Goal: Information Seeking & Learning: Learn about a topic

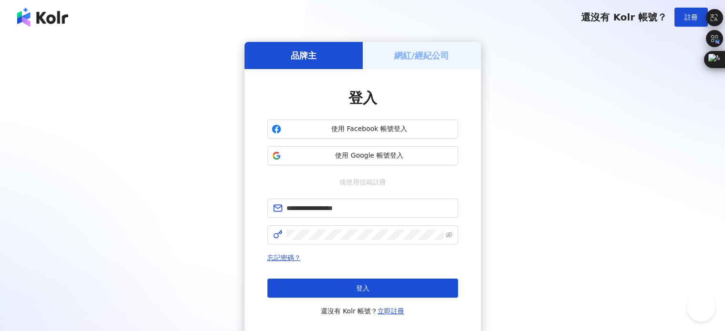
drag, startPoint x: 0, startPoint y: 0, endPoint x: 345, endPoint y: 289, distance: 449.9
click at [344, 290] on button "登入" at bounding box center [362, 288] width 191 height 19
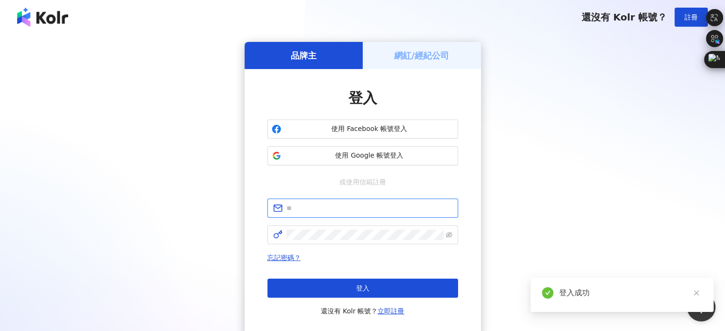
type input "**********"
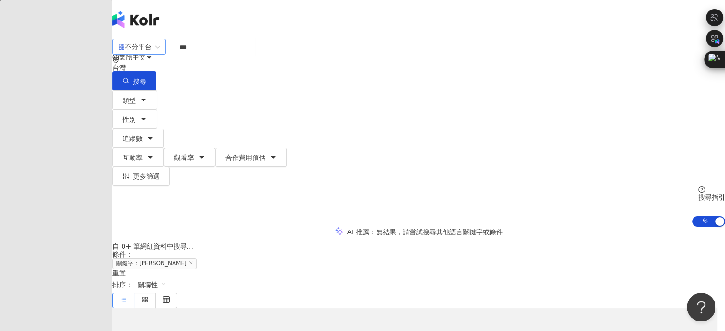
drag, startPoint x: 202, startPoint y: 56, endPoint x: 182, endPoint y: 54, distance: 20.2
click at [182, 54] on div "不分平台 leo *** 台灣 搜尋" at bounding box center [418, 64] width 612 height 52
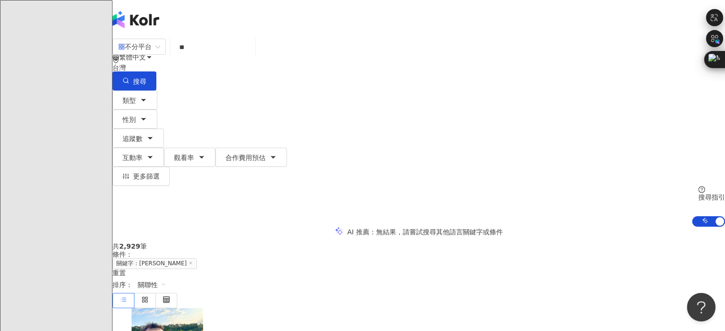
click at [251, 56] on input "**" at bounding box center [212, 47] width 77 height 18
type input "**"
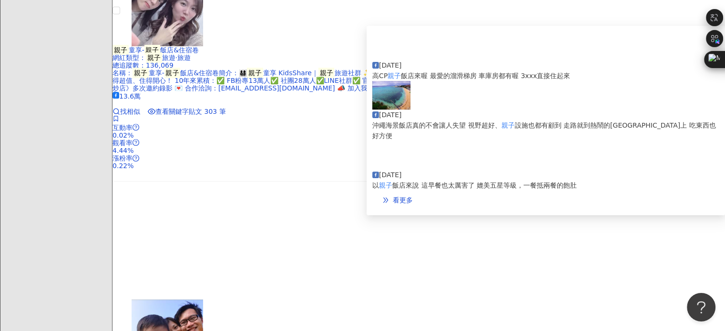
scroll to position [286, 0]
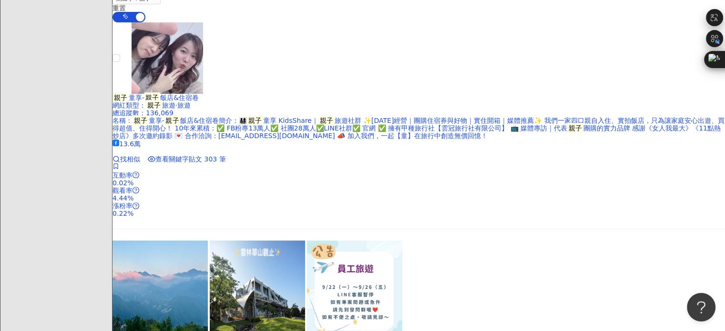
drag, startPoint x: 7, startPoint y: 265, endPoint x: 386, endPoint y: 188, distance: 386.8
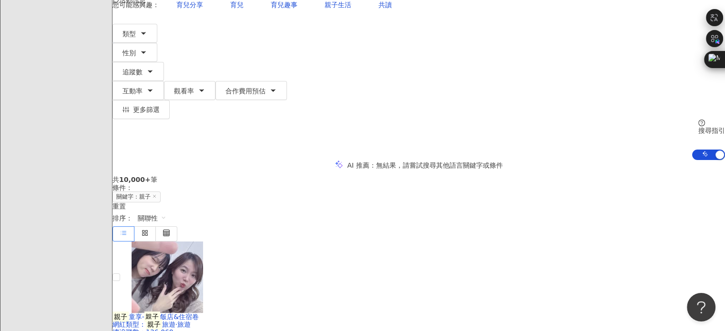
scroll to position [0, 0]
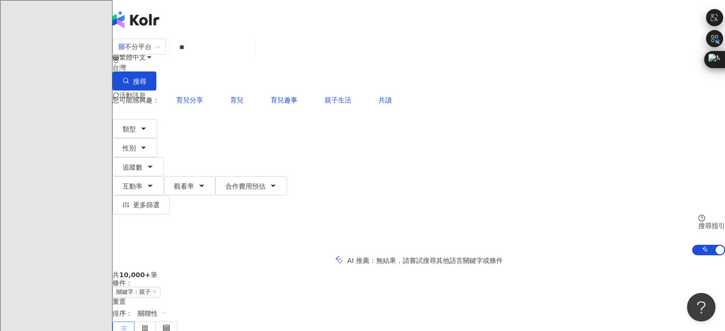
drag, startPoint x: 47, startPoint y: 268, endPoint x: 254, endPoint y: 177, distance: 225.7
click at [142, 163] on span "追蹤數" at bounding box center [132, 167] width 20 height 8
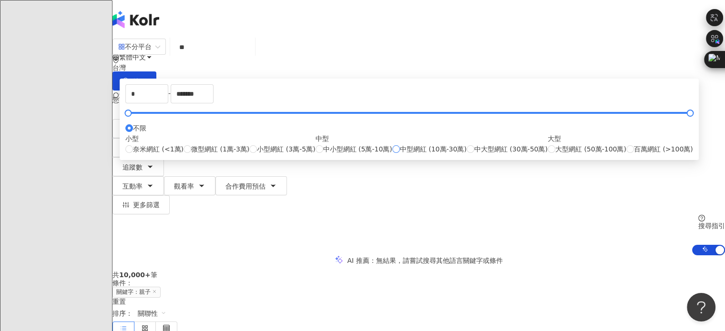
click at [400, 154] on span "中型網紅 (10萬-30萬)" at bounding box center [433, 149] width 67 height 10
type input "******"
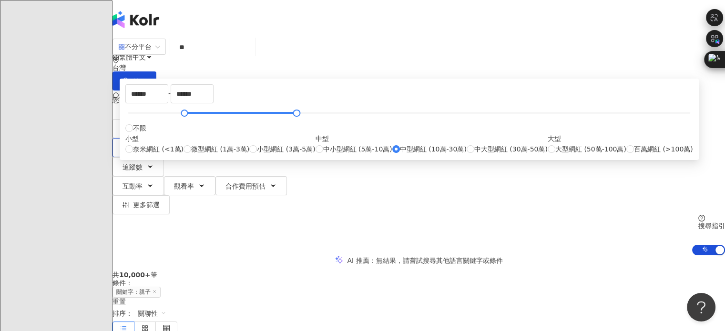
click at [157, 138] on button "性別" at bounding box center [134, 147] width 45 height 19
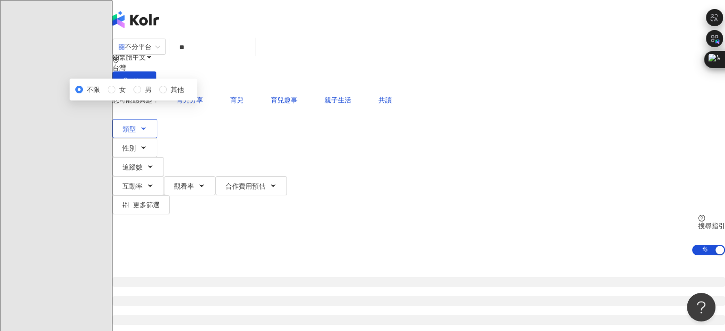
click at [157, 119] on button "類型" at bounding box center [134, 128] width 45 height 19
click at [449, 125] on div "不分平台 ** 台灣 搜尋 cbe2179b-2b8f-417a-9e2f-af77eca0f1f9 0bd840f0-81a5-4293-8fa6-d3b4…" at bounding box center [418, 146] width 612 height 217
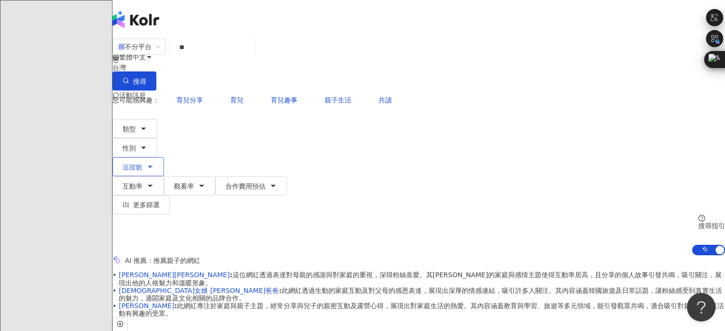
click at [164, 157] on button "追蹤數" at bounding box center [137, 166] width 51 height 19
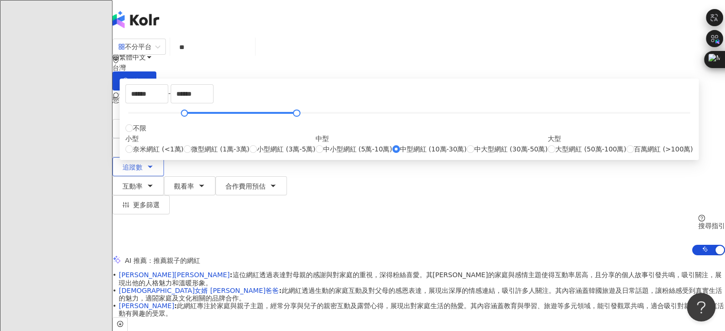
click at [164, 157] on button "追蹤數" at bounding box center [137, 166] width 51 height 19
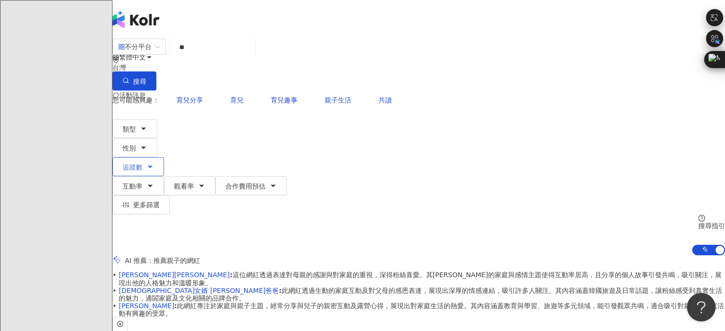
click at [164, 157] on button "追蹤數" at bounding box center [137, 166] width 51 height 19
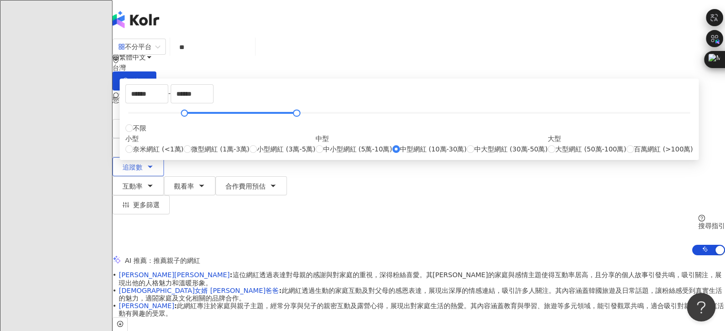
click at [164, 157] on button "追蹤數" at bounding box center [137, 166] width 51 height 19
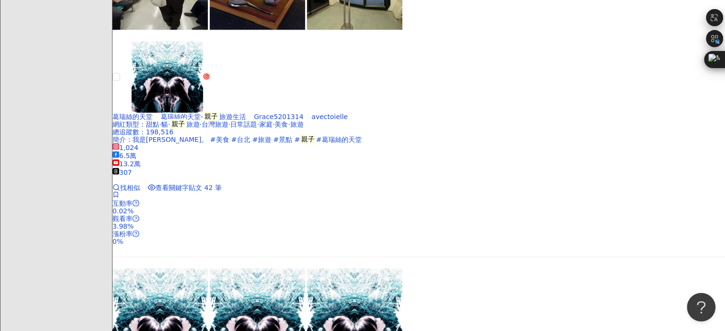
scroll to position [1954, 0]
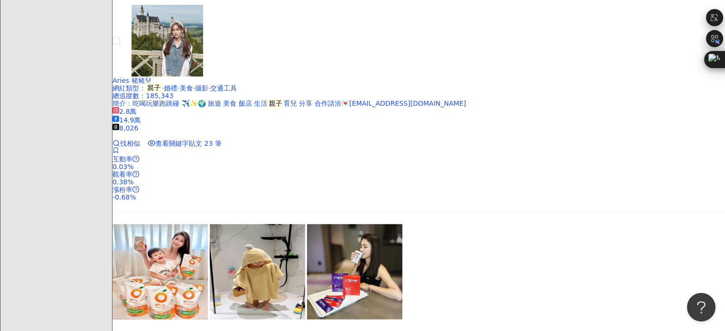
scroll to position [2097, 0]
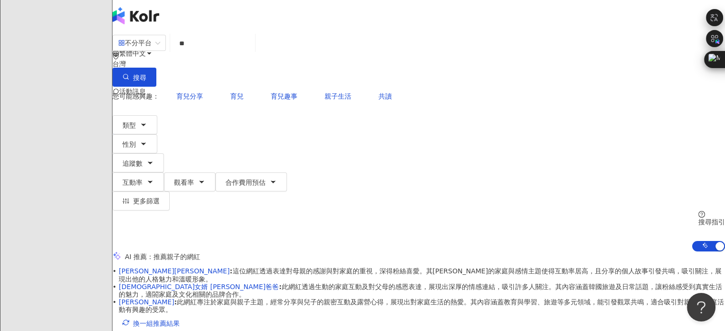
scroll to position [0, 0]
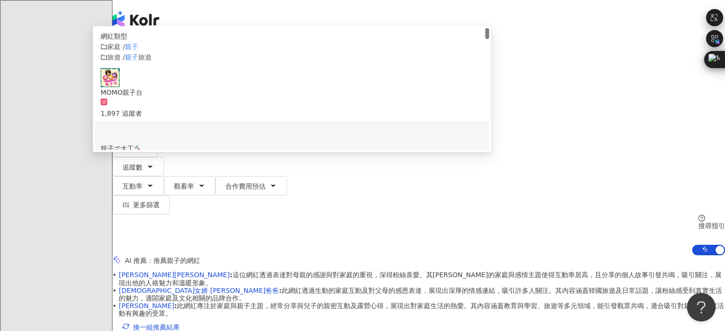
drag, startPoint x: 240, startPoint y: 63, endPoint x: 247, endPoint y: 60, distance: 7.5
click at [247, 56] on input "**" at bounding box center [212, 47] width 77 height 18
click at [240, 30] on div "繁體中文 活動訊息 F" at bounding box center [418, 76] width 612 height 153
click at [233, 56] on input "**" at bounding box center [212, 47] width 77 height 18
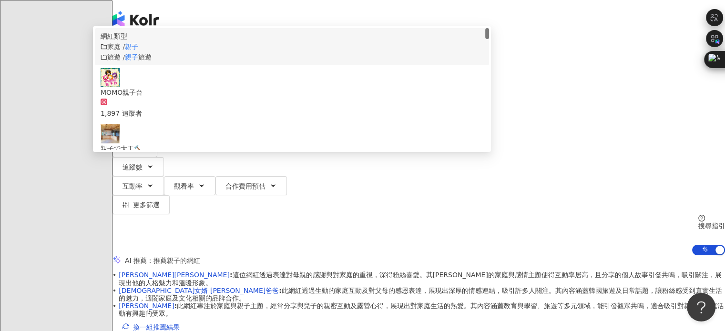
click at [138, 51] on mark "親子" at bounding box center [131, 47] width 13 height 8
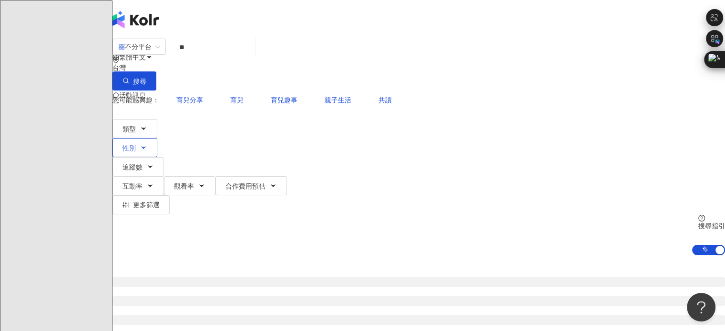
click at [157, 138] on button "性別" at bounding box center [134, 147] width 45 height 19
click at [154, 163] on icon "button" at bounding box center [150, 167] width 8 height 8
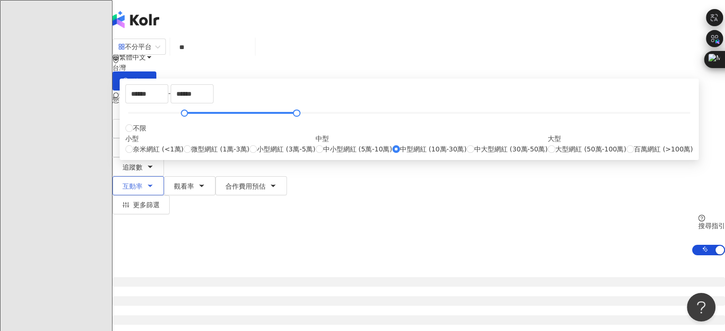
click at [164, 176] on button "互動率" at bounding box center [137, 185] width 51 height 19
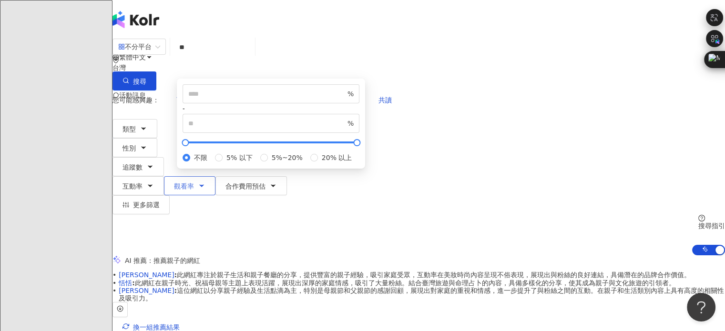
click at [215, 176] on button "觀看率" at bounding box center [189, 185] width 51 height 19
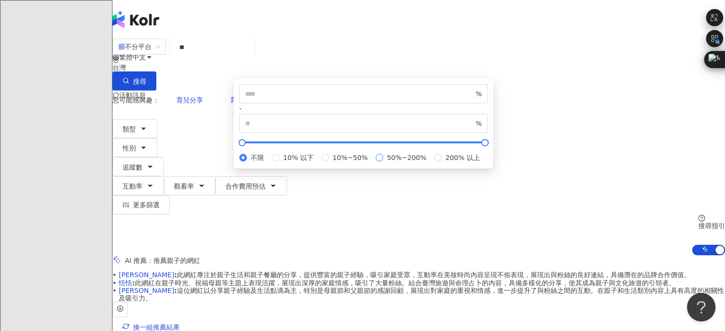
click at [383, 163] on span "50%~200%" at bounding box center [406, 158] width 47 height 10
type input "**"
type input "***"
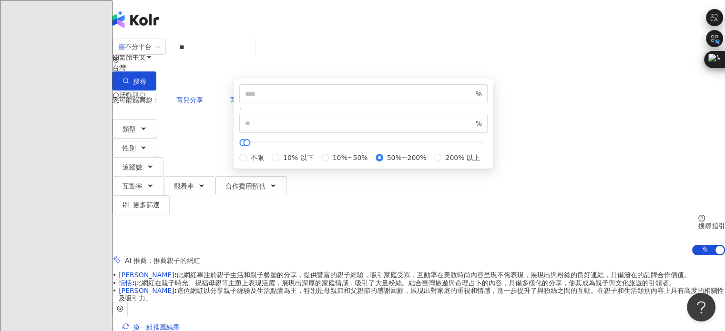
click at [622, 92] on div "您可能感興趣： 育兒分享 育兒 育兒趣事 親子生活 共讀 類型 性別 追蹤數 互動率 觀看率 合作費用預估 更多篩選 ****** - ****** 不限 小…" at bounding box center [418, 173] width 612 height 165
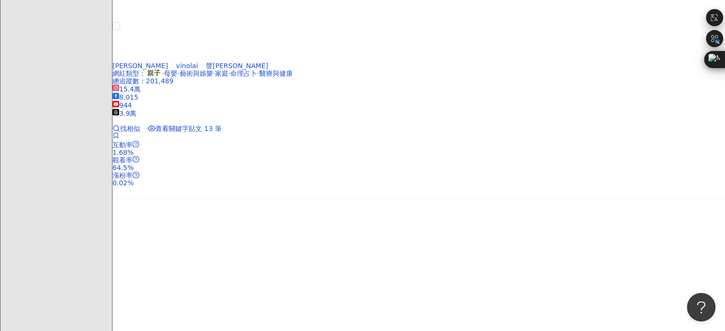
scroll to position [2097, 0]
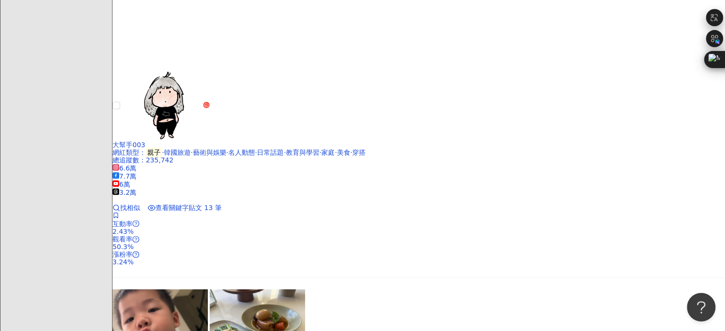
scroll to position [1348, 0]
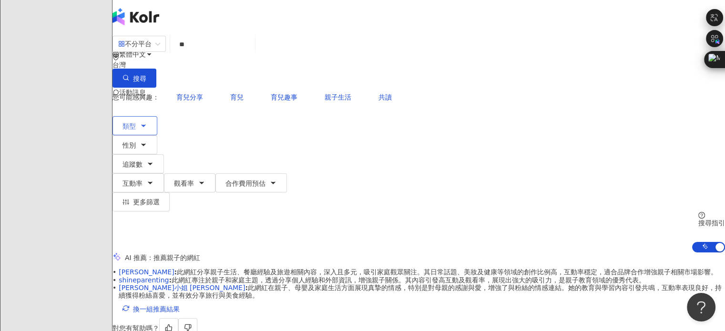
scroll to position [0, 0]
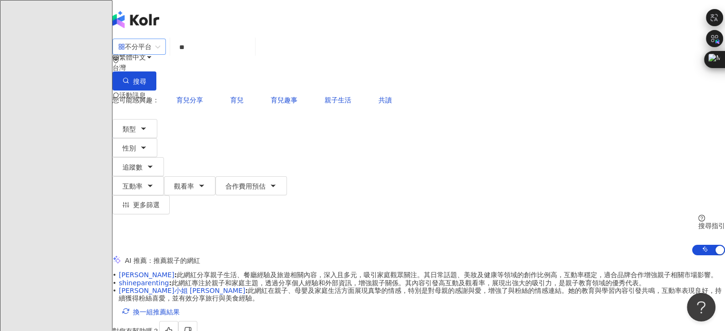
click at [152, 54] on div "不分平台" at bounding box center [134, 46] width 33 height 15
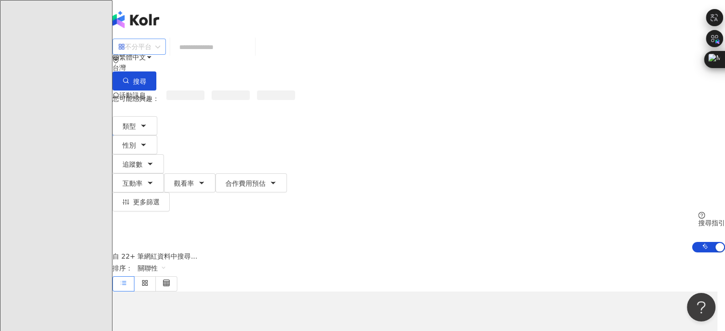
click at [160, 54] on span "不分平台" at bounding box center [139, 46] width 42 height 15
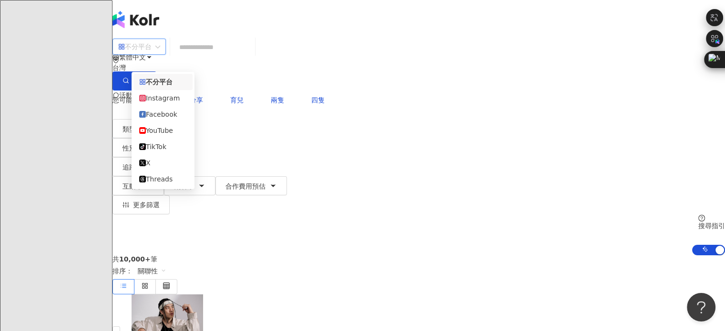
click at [173, 102] on div "Instagram" at bounding box center [163, 98] width 48 height 10
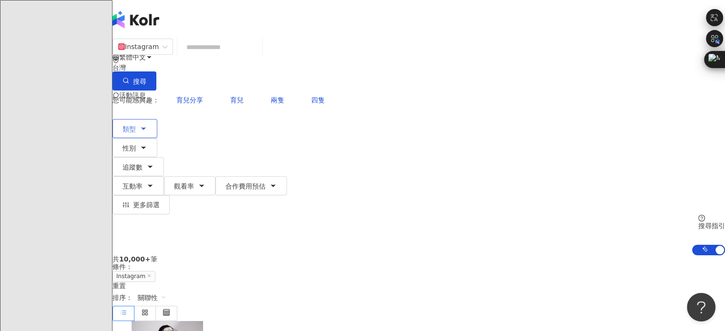
click at [157, 119] on button "類型" at bounding box center [134, 128] width 45 height 19
click at [136, 144] on span "性別" at bounding box center [128, 148] width 13 height 8
click at [142, 163] on span "追蹤數" at bounding box center [132, 167] width 20 height 8
type input "*"
type input "*******"
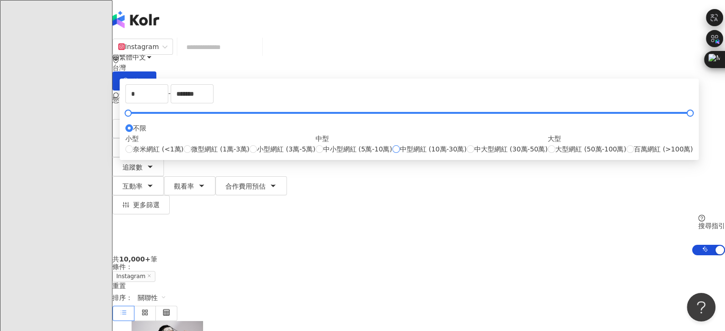
click at [400, 154] on span "中型網紅 (10萬-30萬)" at bounding box center [433, 149] width 67 height 10
type input "******"
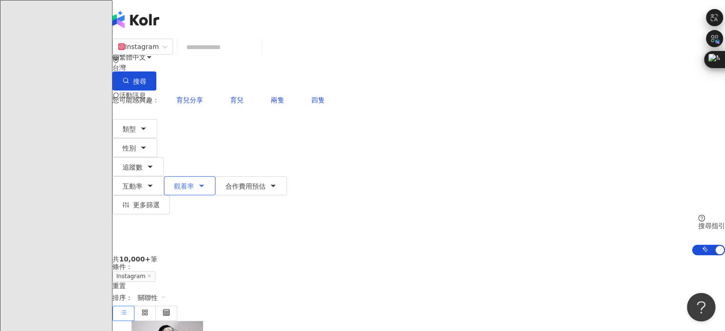
click at [194, 183] on span "觀看率" at bounding box center [184, 187] width 20 height 8
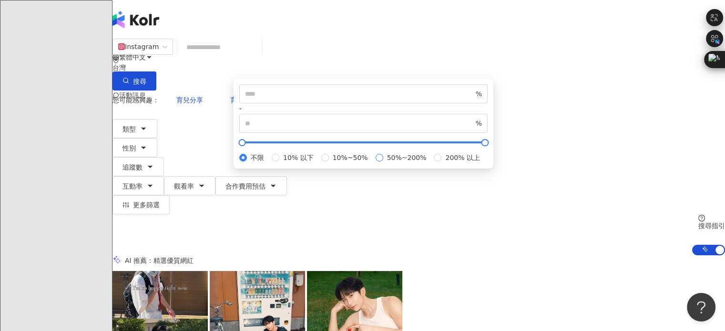
click at [383, 163] on span "50%~200%" at bounding box center [406, 158] width 47 height 10
type input "**"
type input "***"
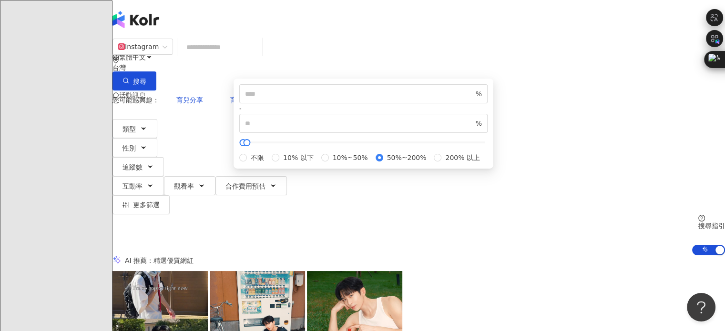
click at [477, 91] on div "您可能感興趣： 育兒分享 育兒 兩隻 四隻" at bounding box center [418, 100] width 612 height 19
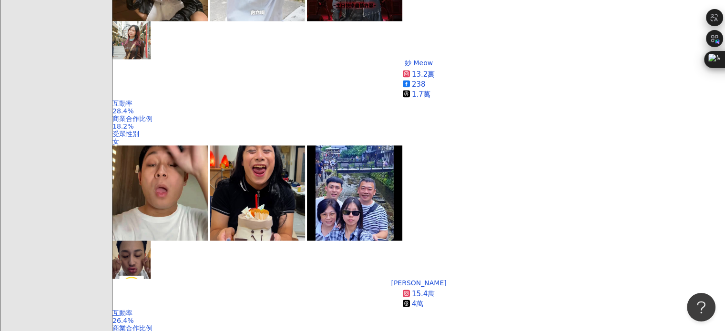
scroll to position [1859, 0]
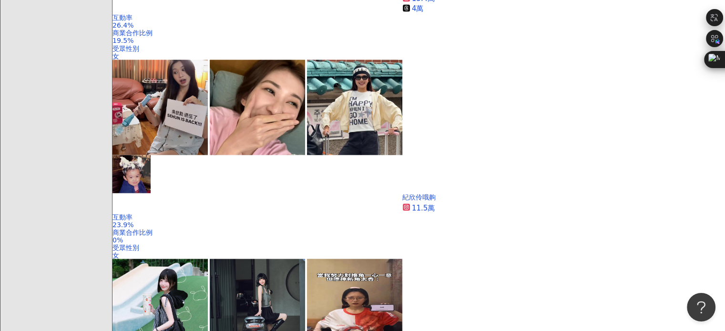
scroll to position [1902, 0]
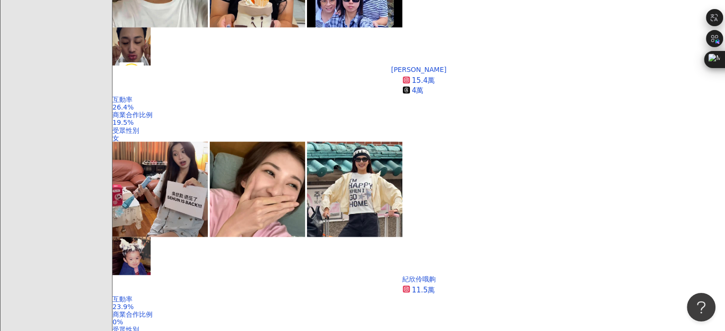
scroll to position [1811, 0]
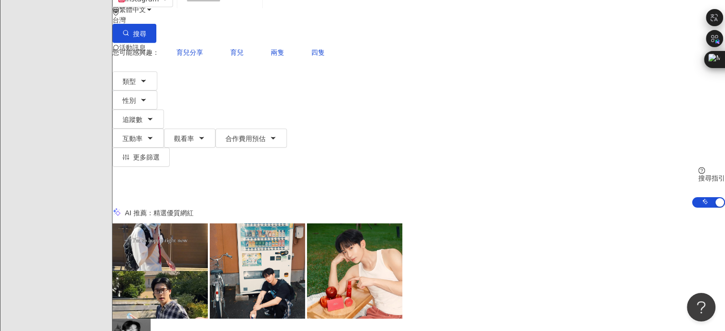
scroll to position [0, 0]
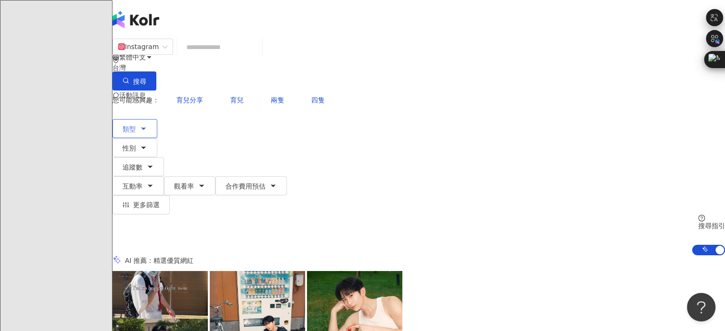
click at [153, 119] on button "類型" at bounding box center [134, 128] width 45 height 19
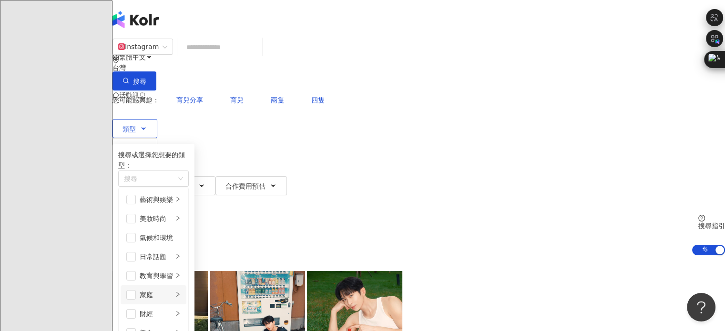
scroll to position [48, 0]
click at [151, 285] on li "家庭" at bounding box center [154, 294] width 66 height 19
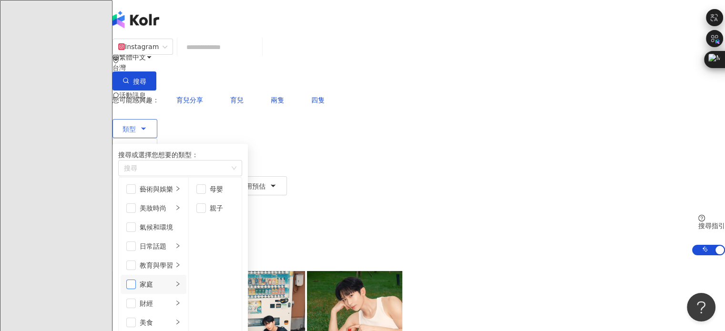
click at [136, 280] on span "button" at bounding box center [131, 285] width 10 height 10
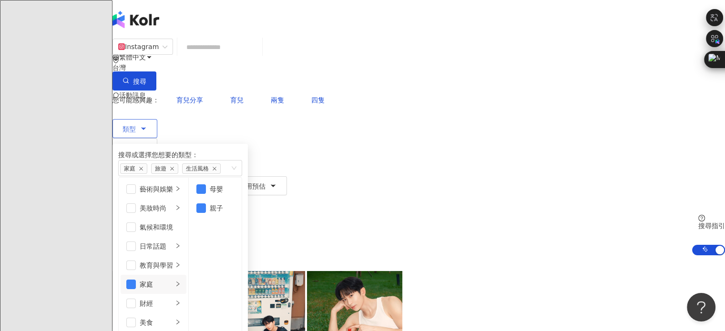
scroll to position [0, 0]
click at [444, 255] on div "AI 推薦 ： 精選優質網紅" at bounding box center [418, 260] width 612 height 10
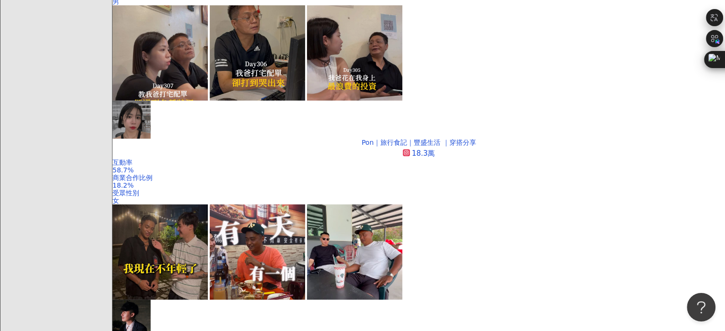
scroll to position [763, 0]
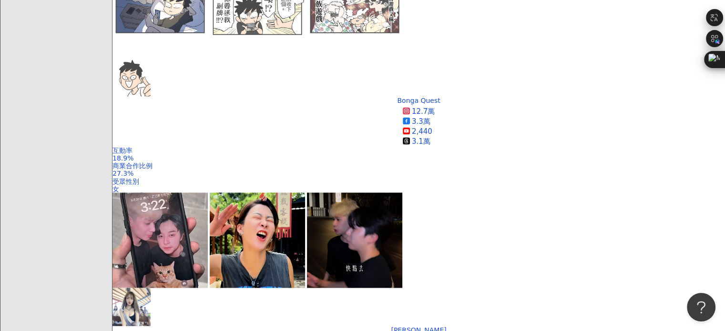
scroll to position [1759, 0]
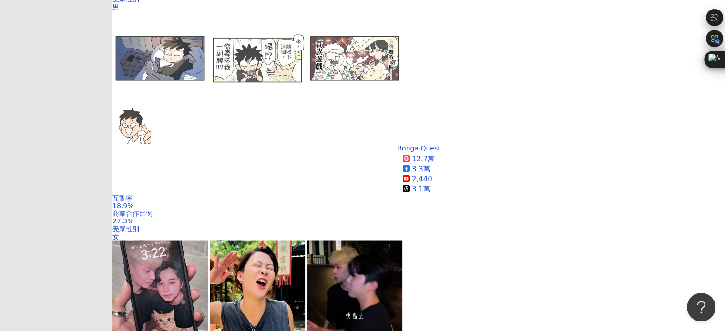
scroll to position [1859, 0]
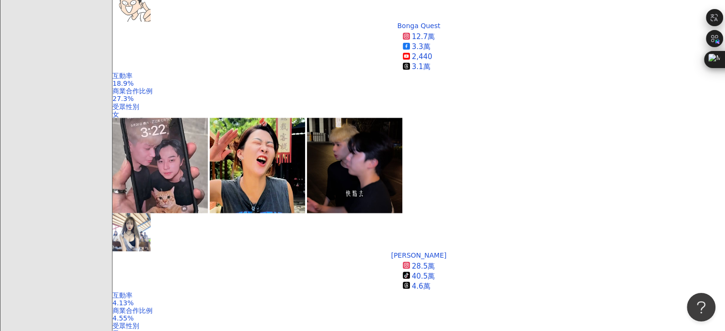
scroll to position [1896, 0]
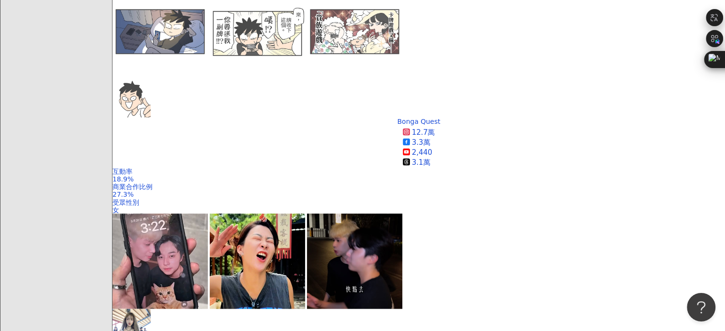
scroll to position [1811, 0]
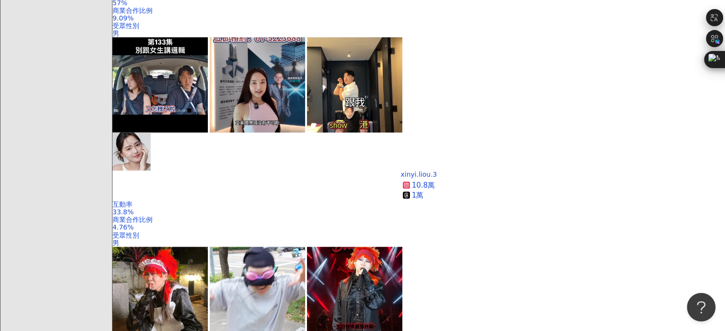
scroll to position [1096, 0]
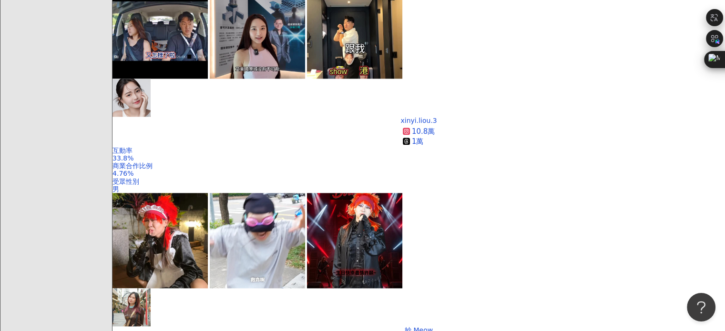
drag, startPoint x: 392, startPoint y: 156, endPoint x: 367, endPoint y: 125, distance: 39.3
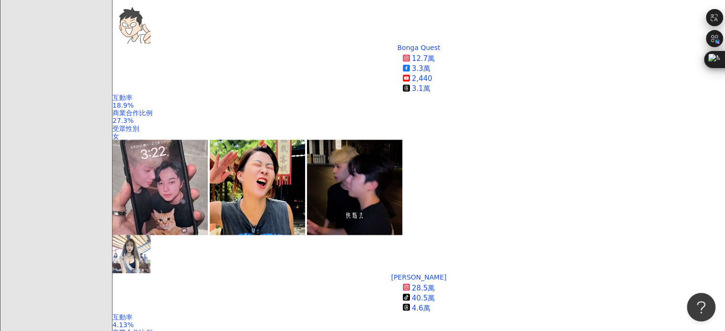
scroll to position [1811, 0]
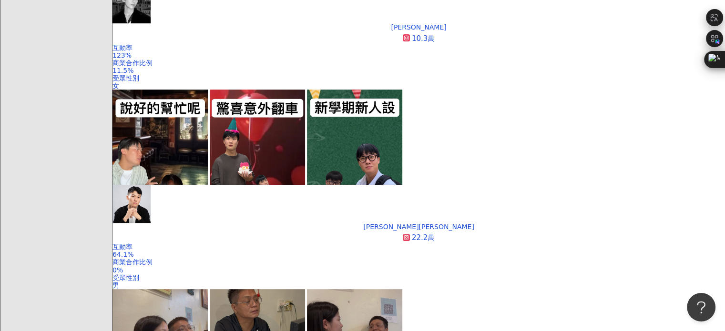
scroll to position [334, 0]
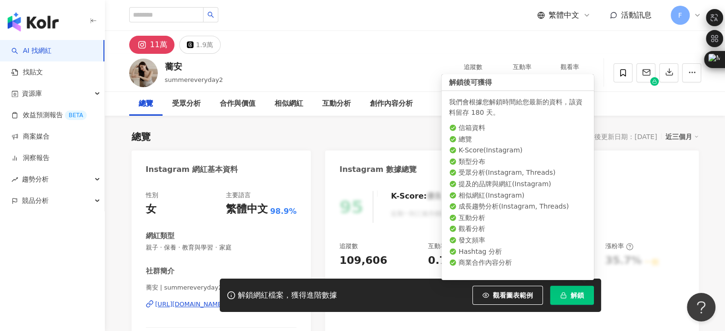
click at [565, 292] on icon "button" at bounding box center [563, 295] width 7 height 7
click at [558, 290] on button "解鎖" at bounding box center [572, 295] width 44 height 19
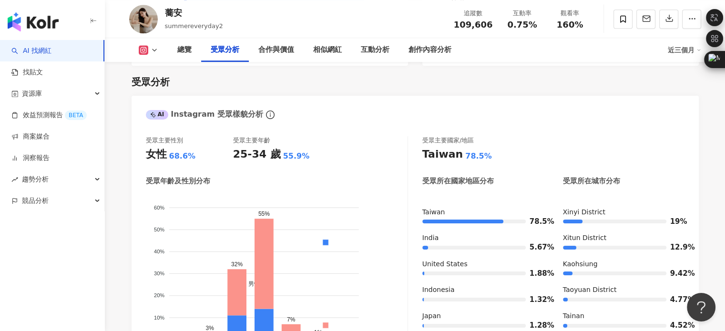
scroll to position [858, 0]
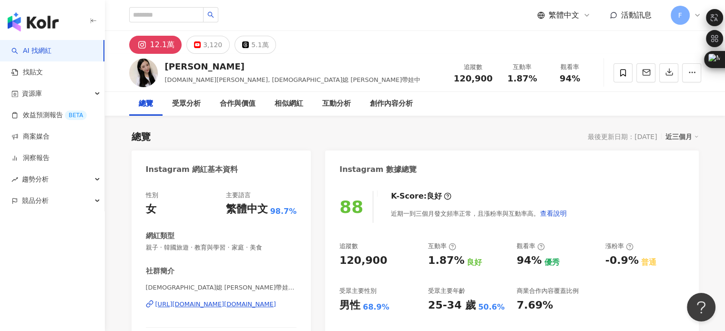
click at [685, 228] on div "88 K-Score : 良好 近期一到三個月發文頻率正常，且漲粉率與互動率高。 查看說明 追蹤數 120,900 互動率 1.87% 良好 觀看率 94% …" at bounding box center [511, 289] width 373 height 214
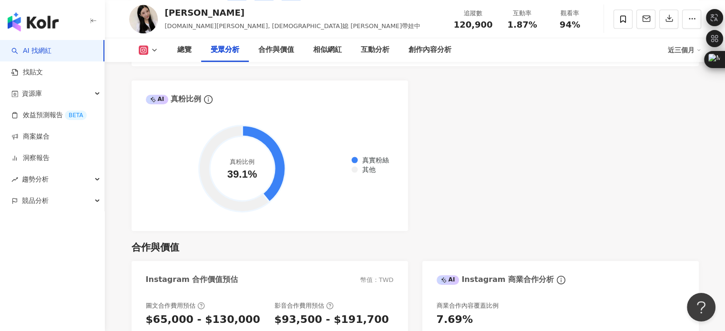
scroll to position [1144, 0]
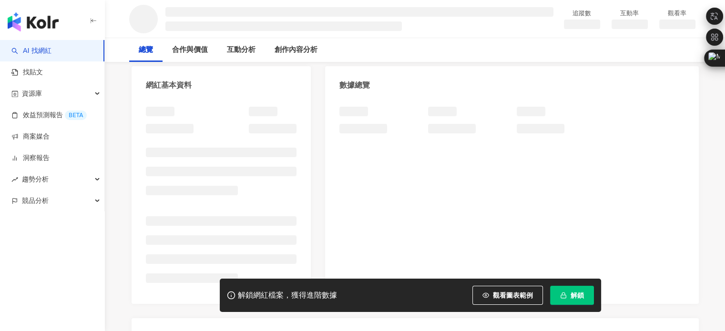
scroll to position [95, 0]
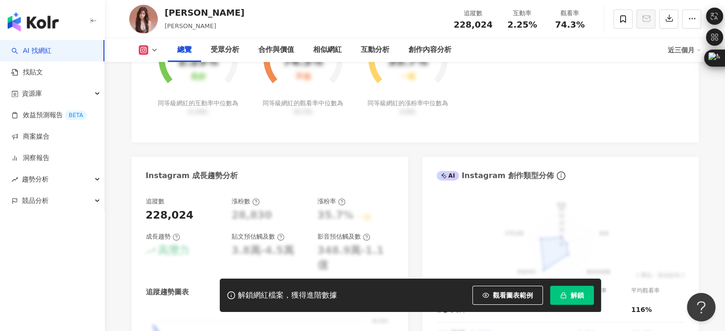
scroll to position [372, 0]
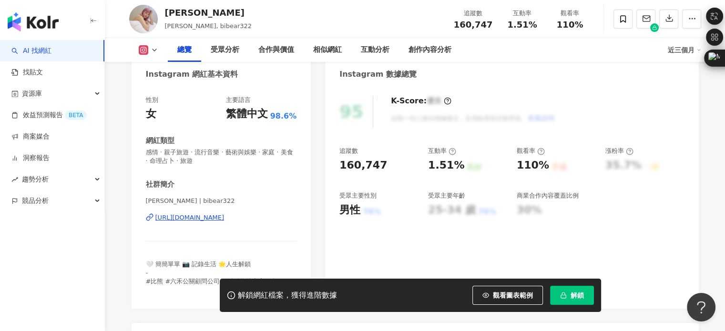
click at [216, 215] on div "[URL][DOMAIN_NAME]" at bounding box center [189, 218] width 69 height 9
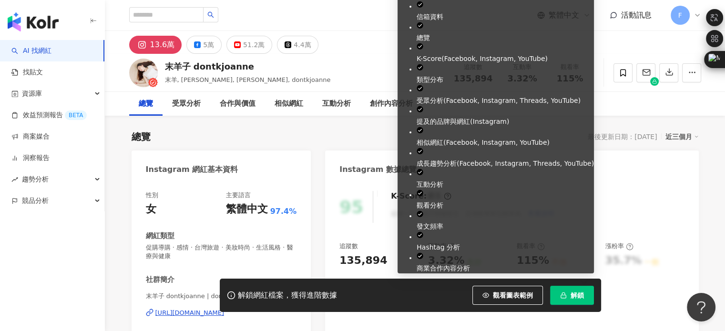
drag, startPoint x: 566, startPoint y: 299, endPoint x: 425, endPoint y: 108, distance: 237.4
click at [582, 294] on span "解鎖" at bounding box center [576, 296] width 13 height 8
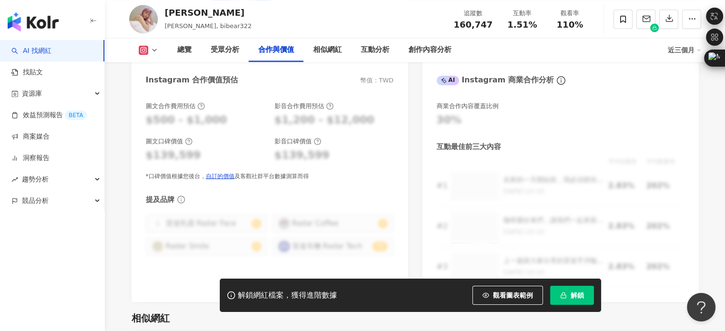
scroll to position [1430, 0]
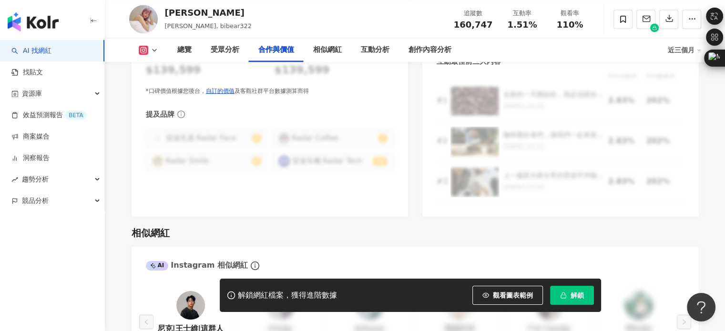
scroll to position [1430, 0]
